Goal: Information Seeking & Learning: Learn about a topic

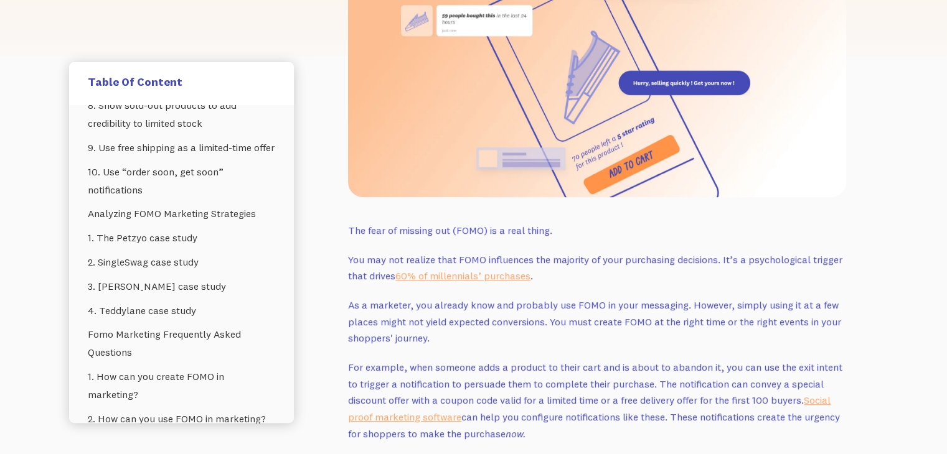
scroll to position [371, 0]
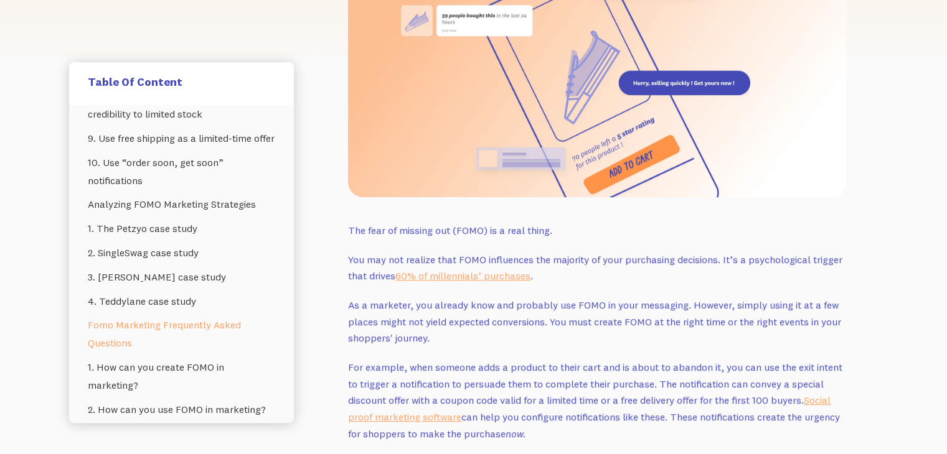
click at [216, 341] on link "Fomo Marketing Frequently Asked Questions" at bounding box center [181, 334] width 187 height 42
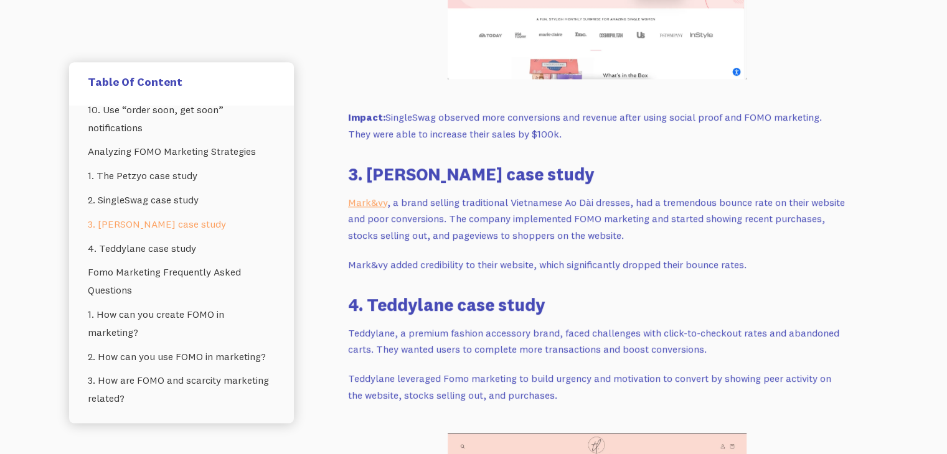
scroll to position [6647, 0]
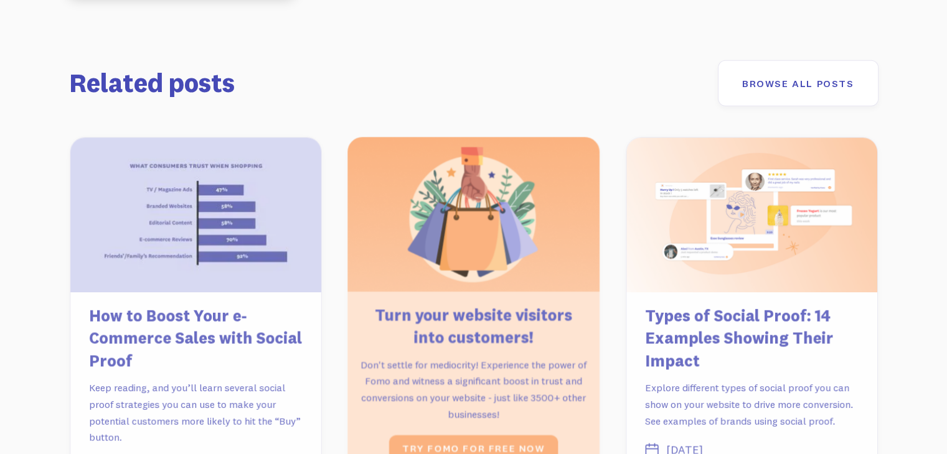
scroll to position [7967, 0]
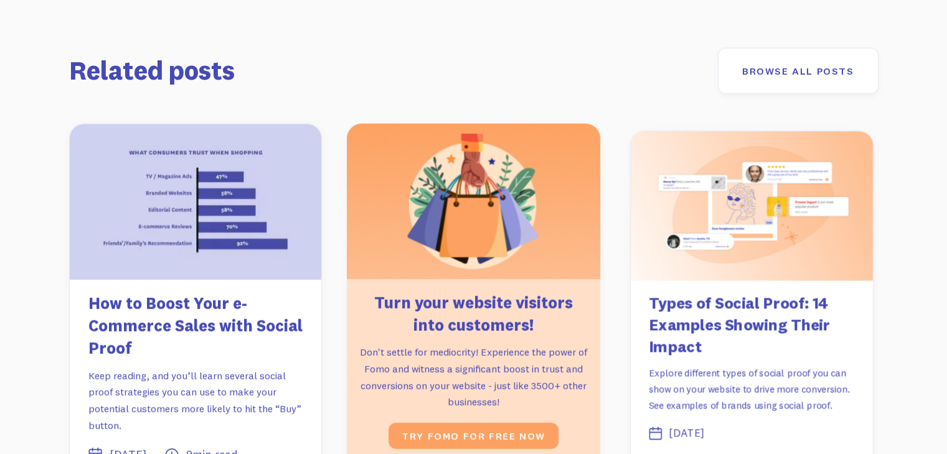
click at [675, 293] on h3 "Types of Social Proof: 14 Examples Showing Their Impact" at bounding box center [752, 325] width 206 height 65
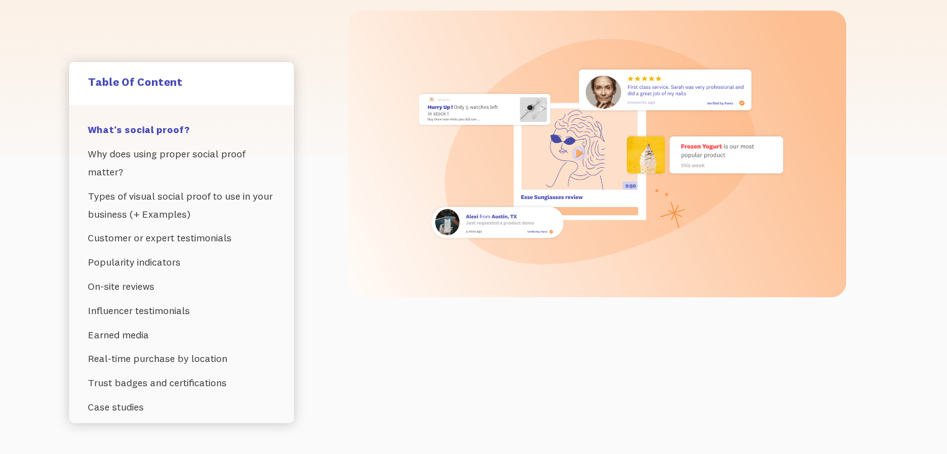
scroll to position [299, 0]
click at [158, 267] on link "Popularity indicators" at bounding box center [181, 262] width 187 height 24
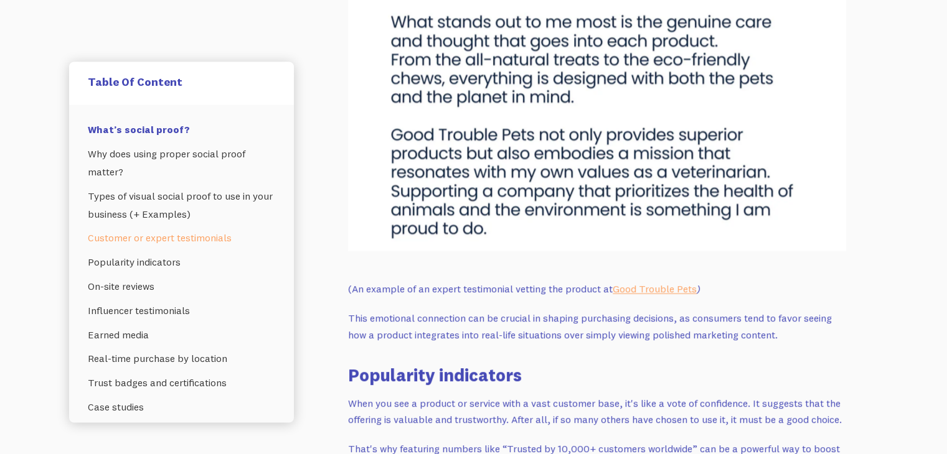
scroll to position [25, 0]
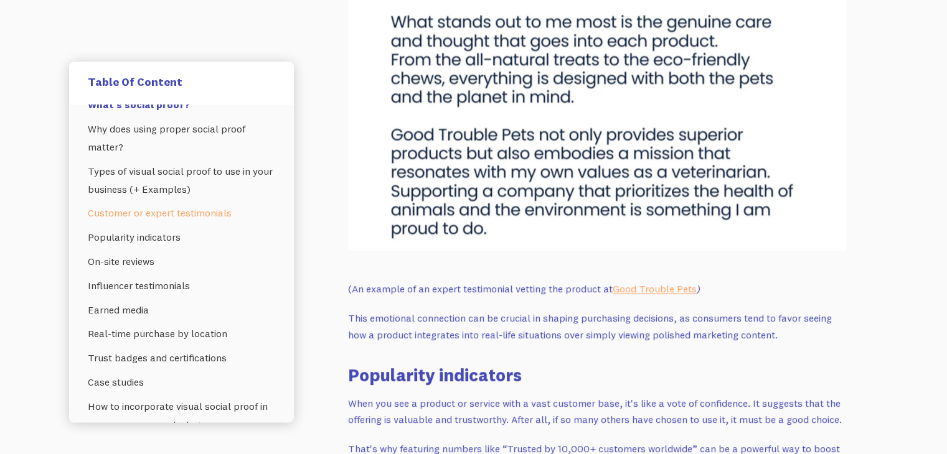
click at [522, 365] on h3 "Popularity indicators" at bounding box center [597, 376] width 498 height 24
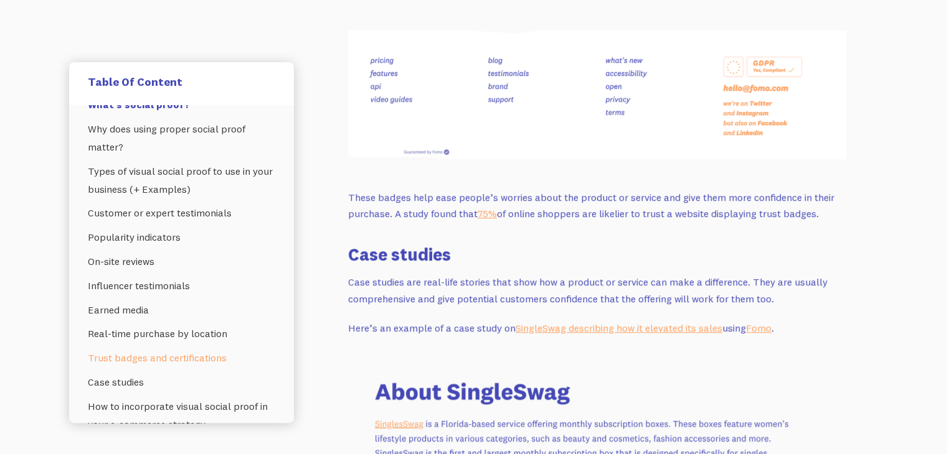
scroll to position [5325, 0]
